Goal: Task Accomplishment & Management: Complete application form

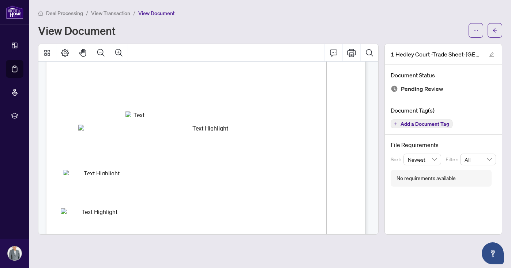
scroll to position [49, 0]
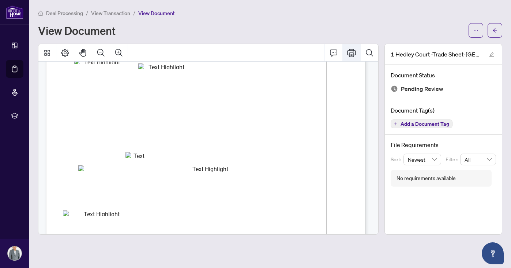
click at [353, 55] on icon "Print" at bounding box center [351, 52] width 9 height 9
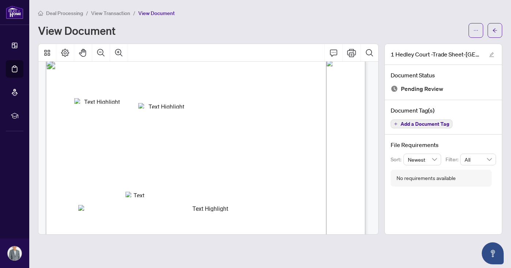
scroll to position [0, 0]
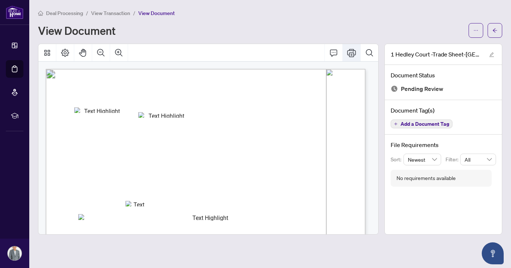
click at [352, 54] on icon "Print" at bounding box center [351, 52] width 9 height 9
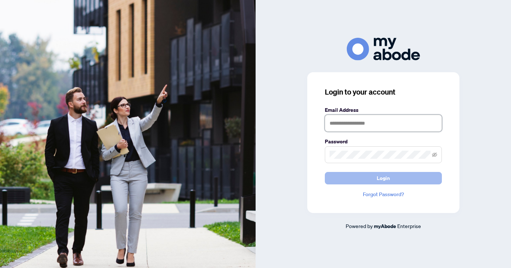
type input "**********"
click at [392, 178] on button "Login" at bounding box center [383, 178] width 117 height 12
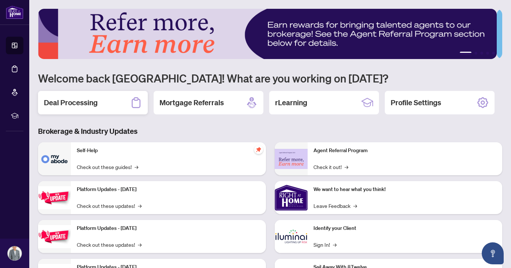
click at [77, 105] on h2 "Deal Processing" at bounding box center [71, 102] width 54 height 10
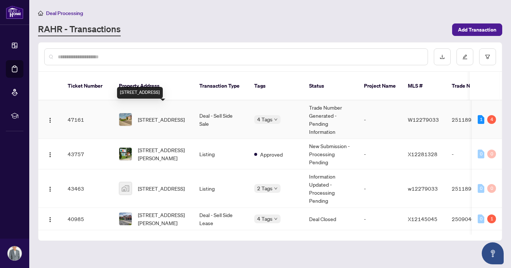
click at [160, 115] on span "1 Hedley Crt, Brampton, Ontario L6S 2B6, Canada" at bounding box center [161, 119] width 47 height 8
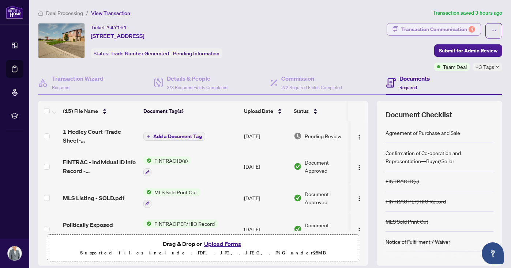
click at [423, 31] on div "Transaction Communication 4" at bounding box center [439, 29] width 74 height 12
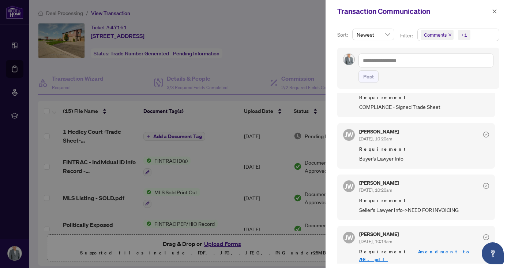
scroll to position [284, 0]
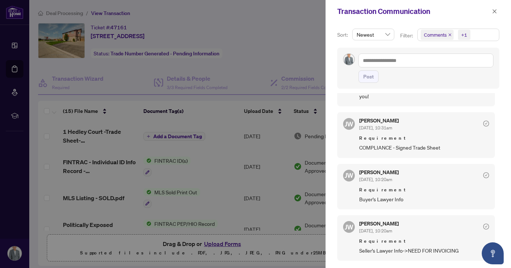
click at [215, 243] on div at bounding box center [255, 134] width 511 height 268
click at [218, 245] on div at bounding box center [255, 134] width 511 height 268
click at [495, 10] on icon "close" at bounding box center [494, 11] width 5 height 5
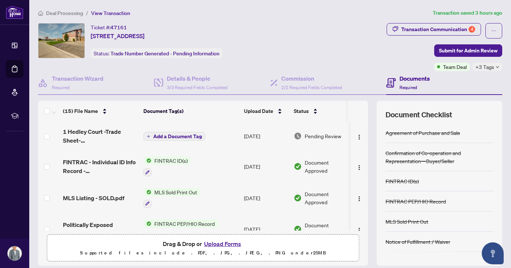
click at [220, 243] on button "Upload Forms" at bounding box center [222, 244] width 41 height 10
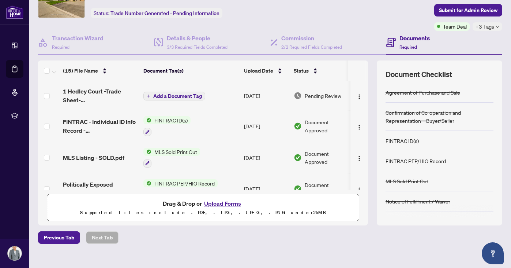
scroll to position [77, 0]
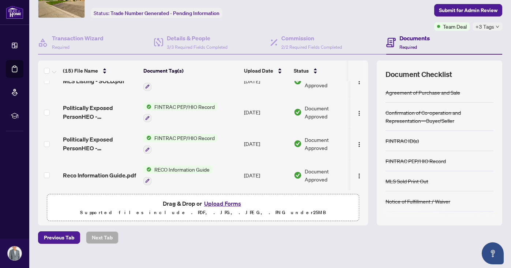
click at [223, 203] on button "Upload Forms" at bounding box center [222, 203] width 41 height 10
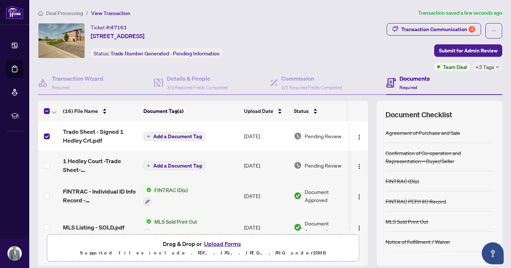
scroll to position [4, 0]
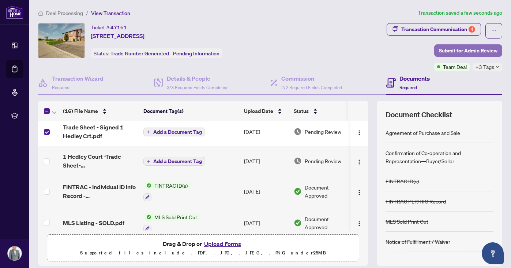
click at [471, 50] on span "Submit for Admin Review" at bounding box center [468, 51] width 59 height 12
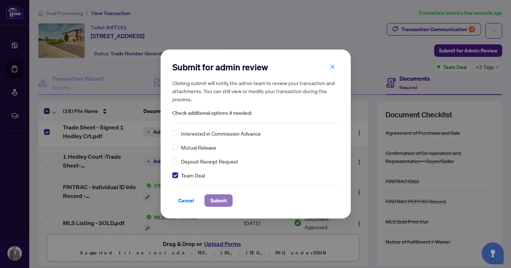
click at [224, 200] on span "Submit" at bounding box center [218, 200] width 16 height 12
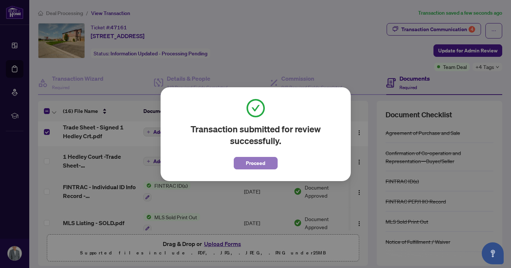
click at [256, 160] on span "Proceed" at bounding box center [255, 163] width 19 height 12
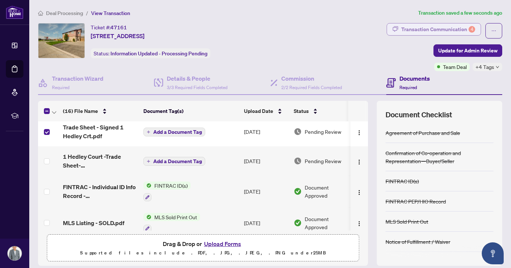
click at [440, 30] on div "Transaction Communication 4" at bounding box center [439, 29] width 74 height 12
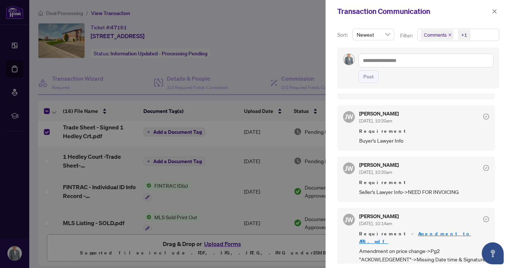
scroll to position [353, 0]
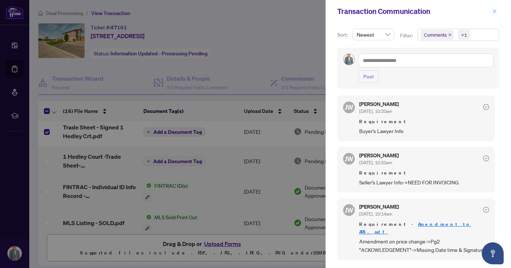
click at [493, 13] on icon "close" at bounding box center [494, 11] width 5 height 5
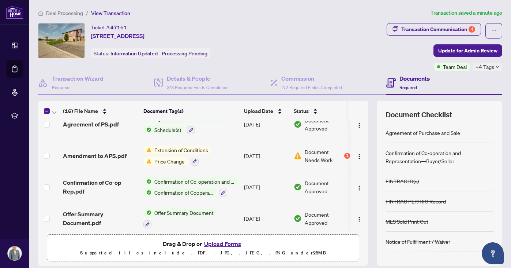
scroll to position [317, 0]
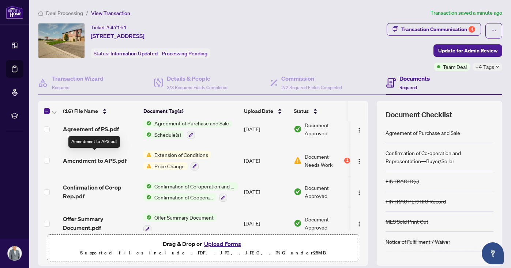
click at [95, 156] on span "Amendment to APS.pdf" at bounding box center [95, 160] width 64 height 9
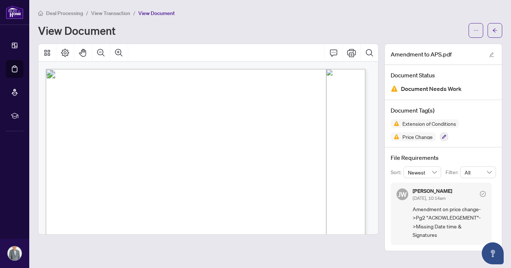
scroll to position [4, 0]
